Goal: Task Accomplishment & Management: Use online tool/utility

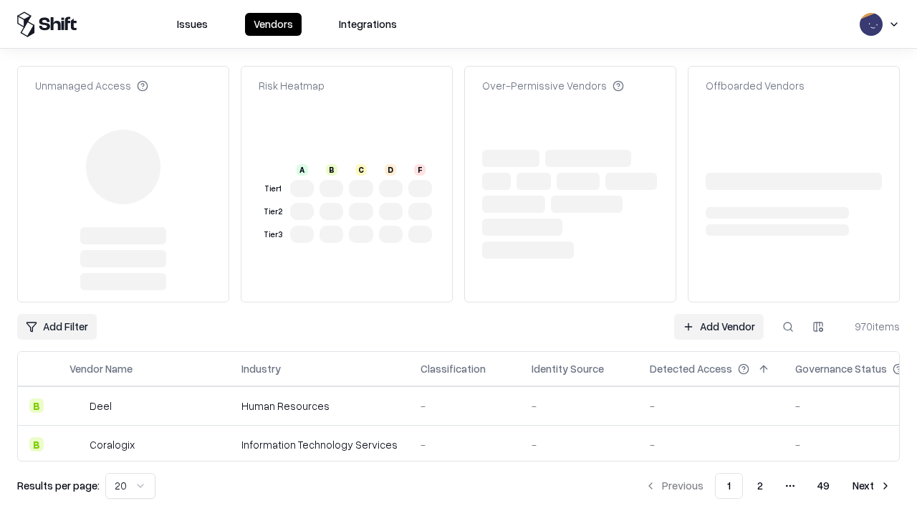
click at [718, 314] on link "Add Vendor" at bounding box center [719, 327] width 90 height 26
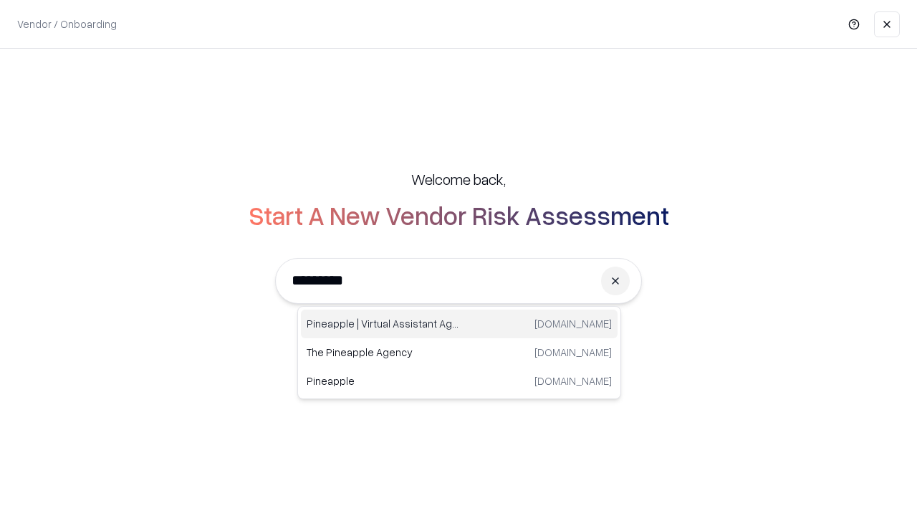
click at [459, 324] on div "Pineapple | Virtual Assistant Agency [DOMAIN_NAME]" at bounding box center [459, 323] width 317 height 29
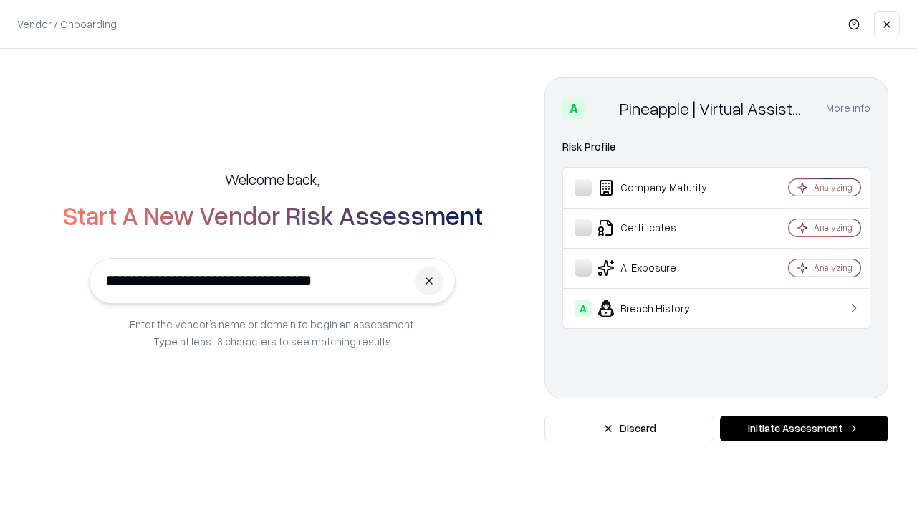
type input "**********"
click at [804, 428] on button "Initiate Assessment" at bounding box center [804, 428] width 168 height 26
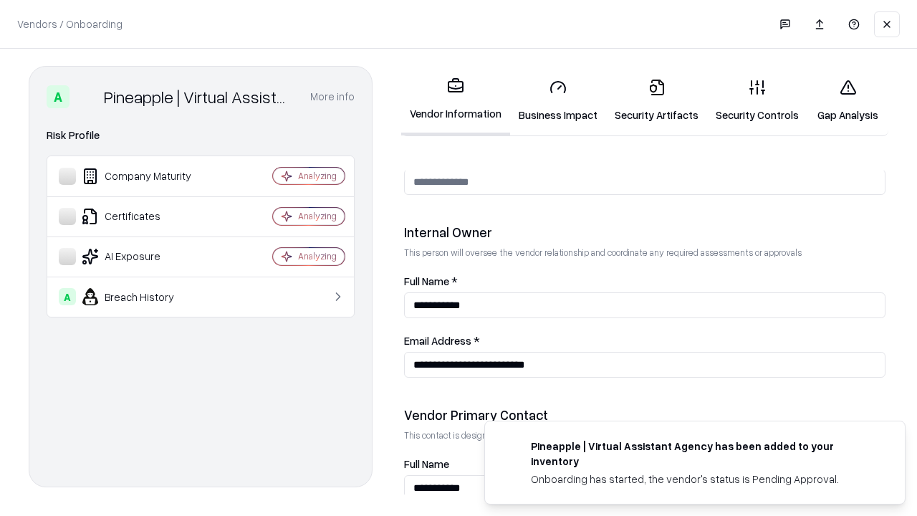
scroll to position [742, 0]
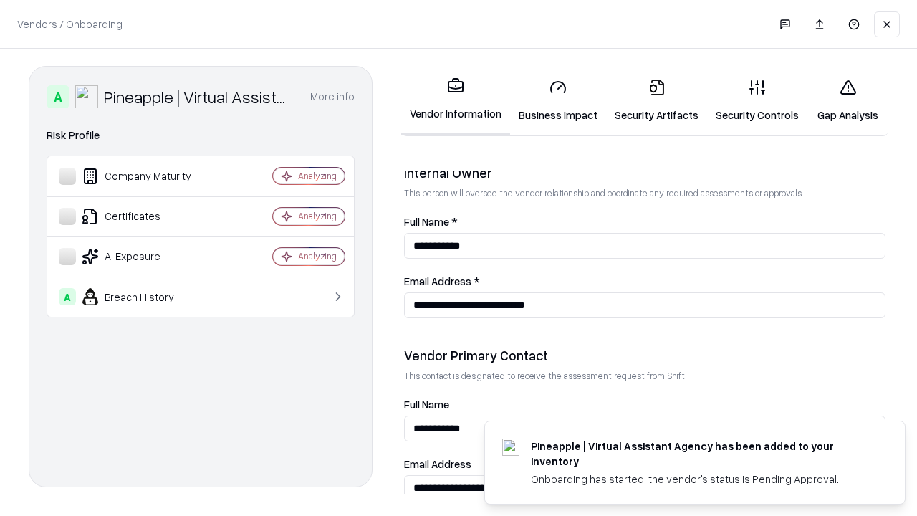
click at [558, 100] on link "Business Impact" at bounding box center [558, 100] width 96 height 67
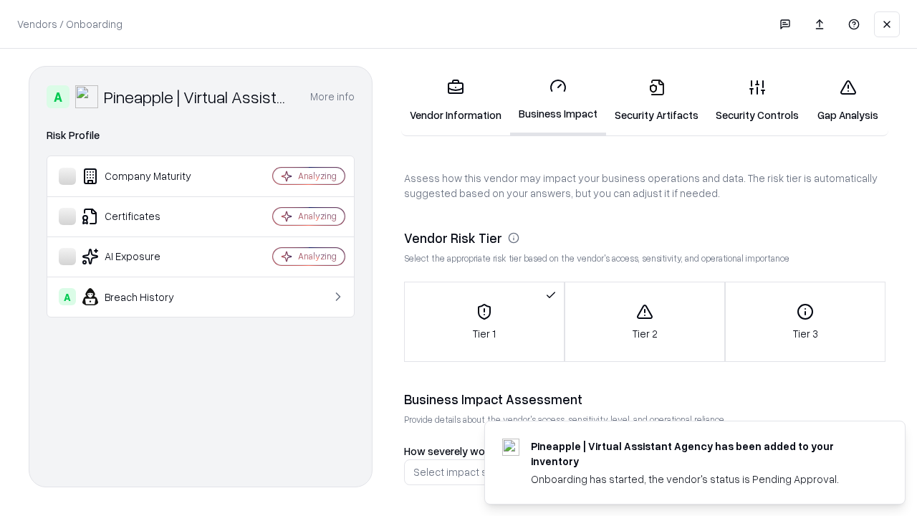
click at [847, 100] on link "Gap Analysis" at bounding box center [847, 100] width 81 height 67
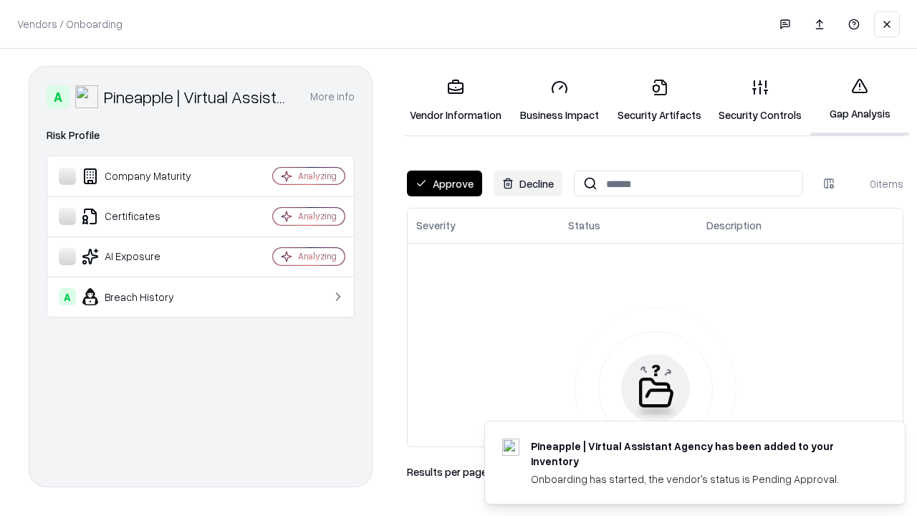
click at [444, 183] on button "Approve" at bounding box center [444, 183] width 75 height 26
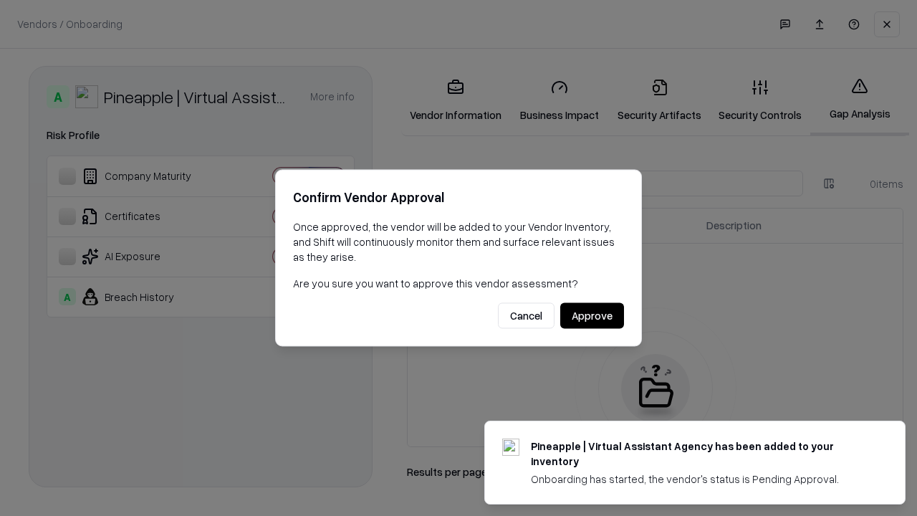
click at [592, 315] on button "Approve" at bounding box center [592, 316] width 64 height 26
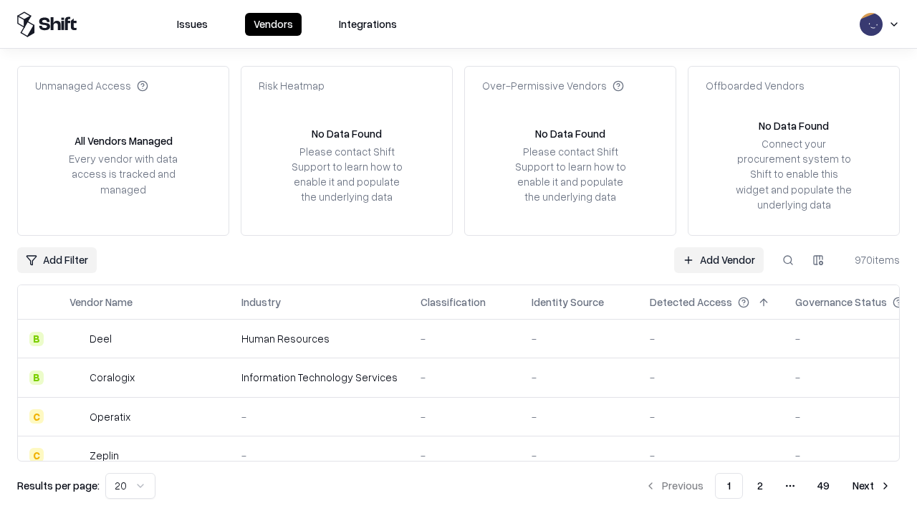
type input "**********"
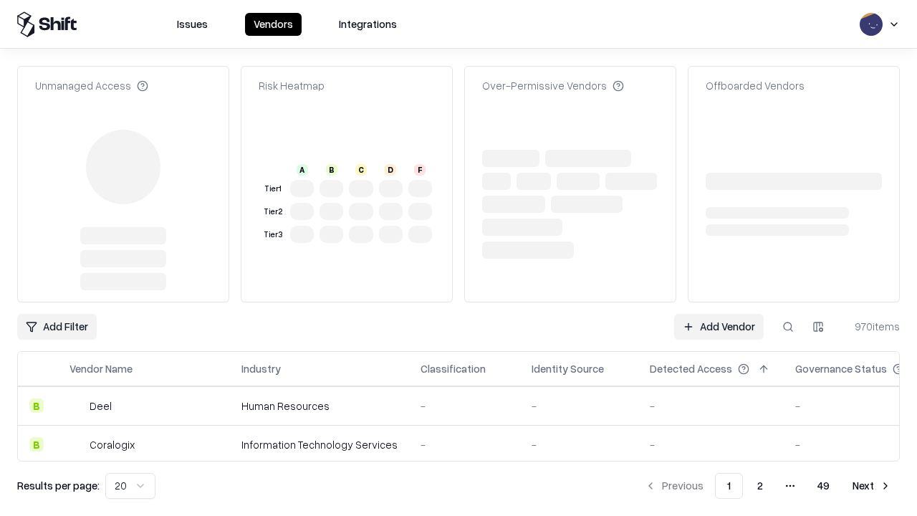
click at [718, 314] on link "Add Vendor" at bounding box center [719, 327] width 90 height 26
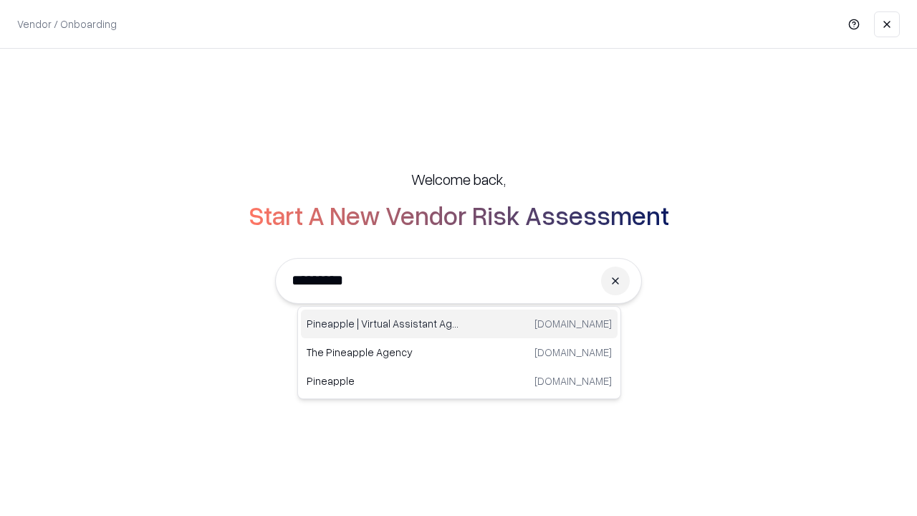
click at [459, 324] on div "Pineapple | Virtual Assistant Agency [DOMAIN_NAME]" at bounding box center [459, 323] width 317 height 29
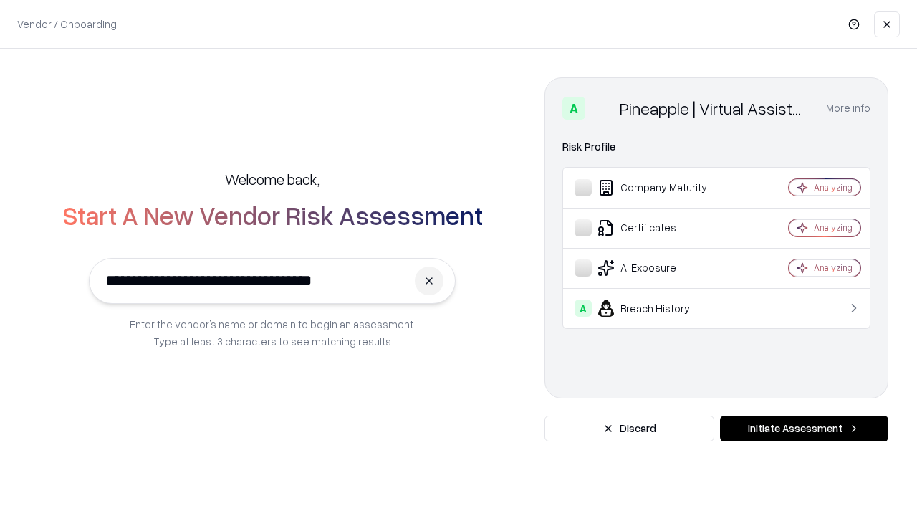
type input "**********"
click at [804, 428] on button "Initiate Assessment" at bounding box center [804, 428] width 168 height 26
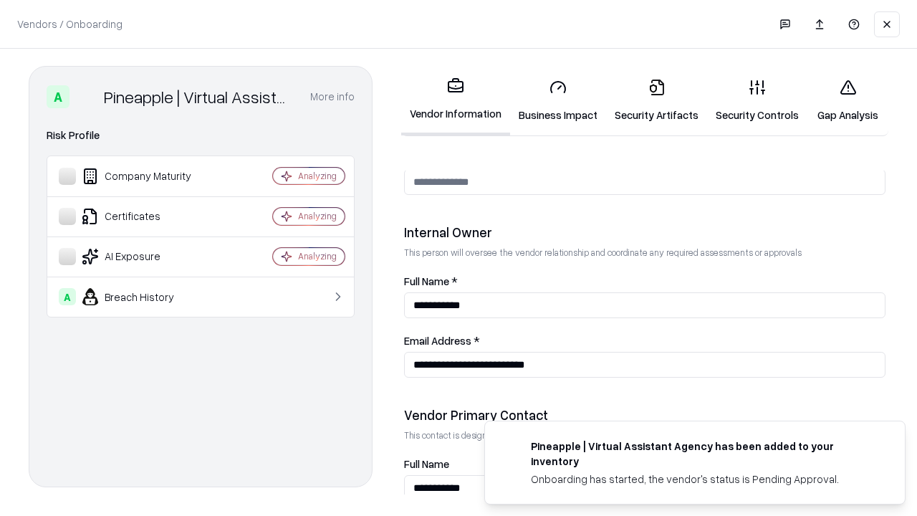
scroll to position [742, 0]
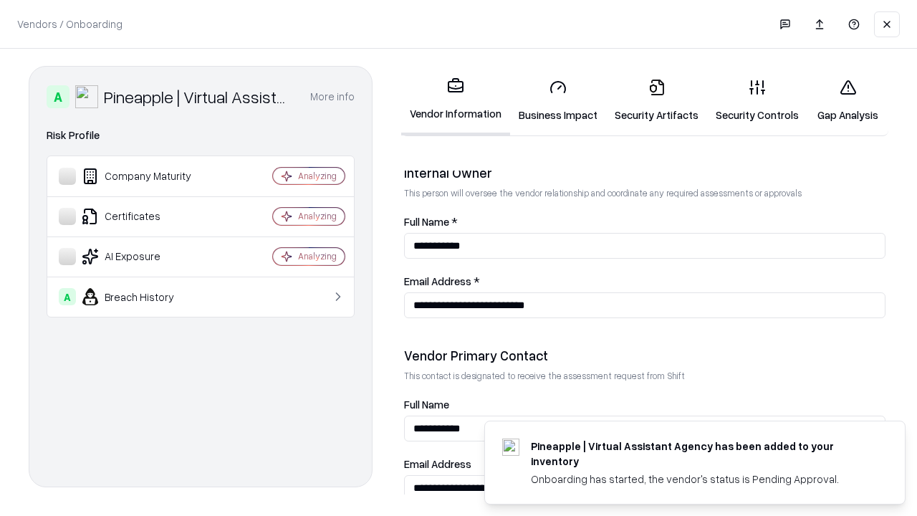
click at [847, 100] on link "Gap Analysis" at bounding box center [847, 100] width 81 height 67
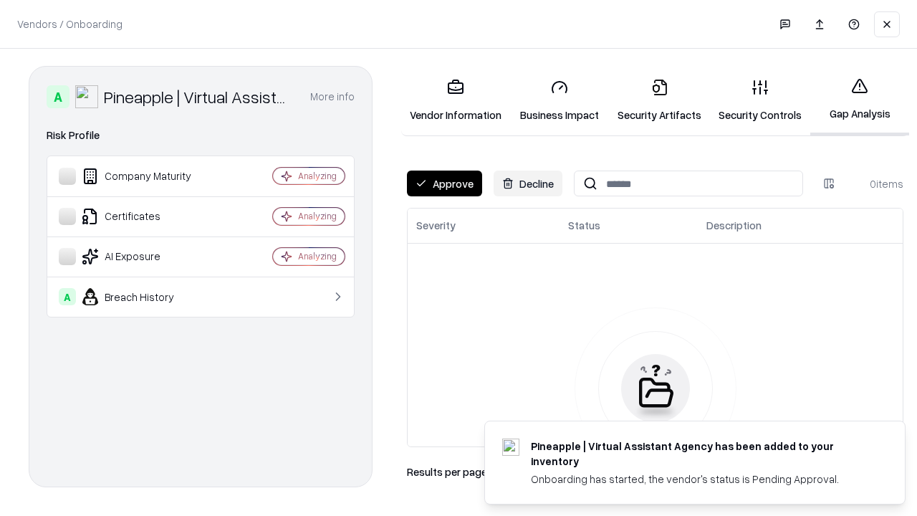
click at [444, 183] on button "Approve" at bounding box center [444, 183] width 75 height 26
